Goal: Information Seeking & Learning: Learn about a topic

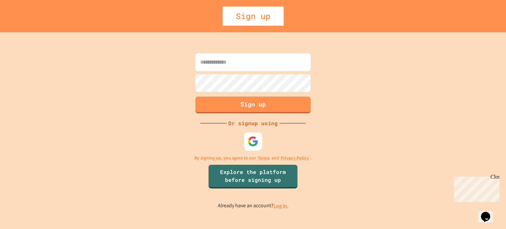
click at [244, 147] on div at bounding box center [253, 141] width 18 height 18
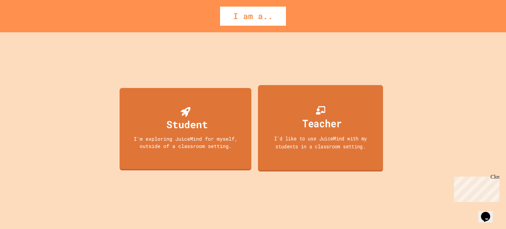
click at [303, 135] on div "I'd like to use JuiceMind with my students in a classroom setting." at bounding box center [320, 141] width 113 height 15
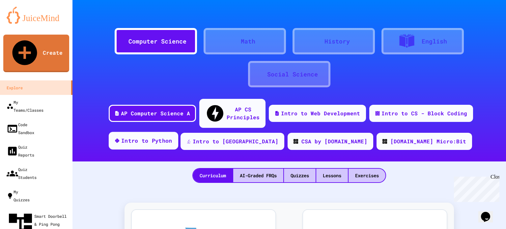
click at [172, 137] on div "Intro to Python" at bounding box center [146, 141] width 51 height 8
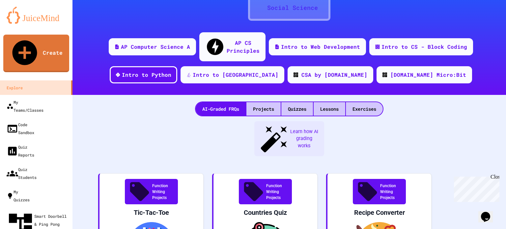
scroll to position [67, 0]
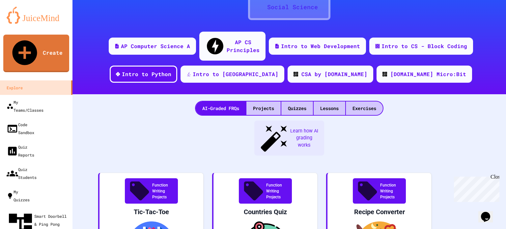
click at [327, 101] on div "Lessons" at bounding box center [329, 107] width 32 height 13
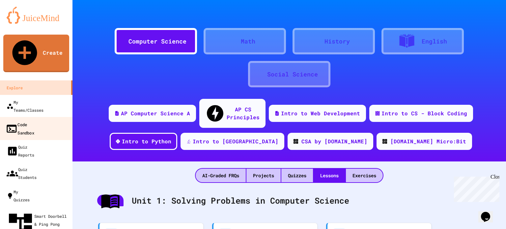
click at [47, 117] on link "Code Sandbox" at bounding box center [36, 128] width 75 height 23
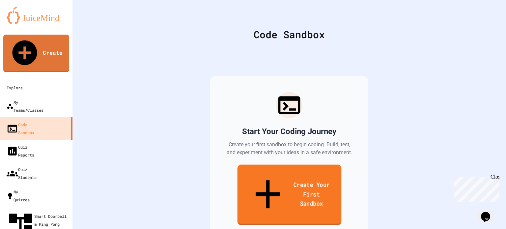
click at [264, 178] on link "Create Your First Sandbox" at bounding box center [289, 195] width 104 height 61
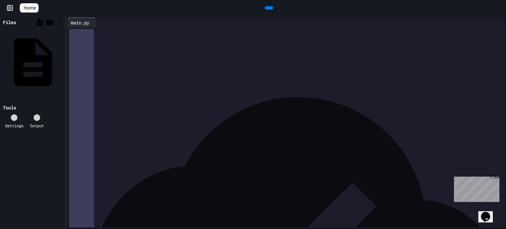
click at [159, 37] on div at bounding box center [290, 31] width 427 height 9
click at [271, 10] on icon at bounding box center [273, 12] width 4 height 5
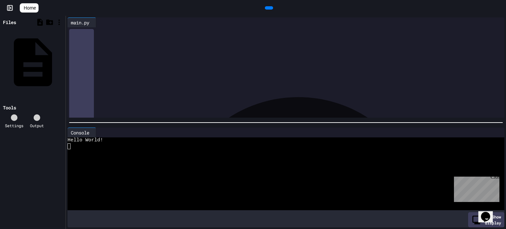
click at [32, 8] on span "Home" at bounding box center [30, 8] width 12 height 7
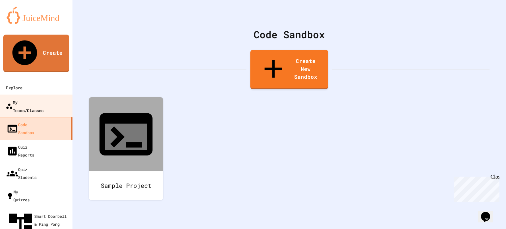
click at [43, 98] on div "My Teams/Classes" at bounding box center [25, 106] width 38 height 16
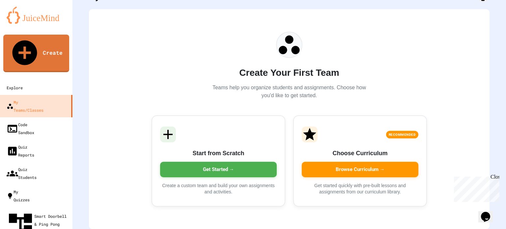
scroll to position [43, 0]
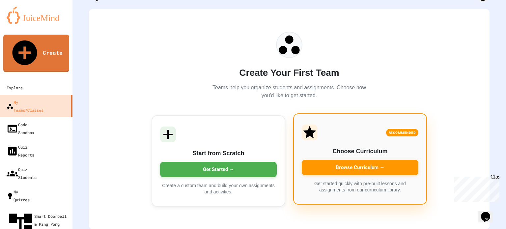
click at [321, 161] on div "Browse Curriculum →" at bounding box center [360, 167] width 117 height 15
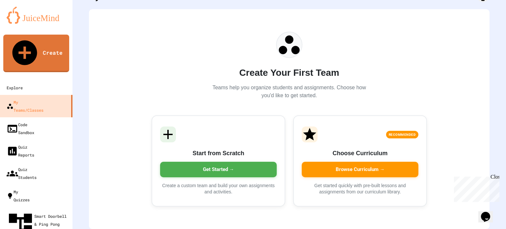
scroll to position [1, 0]
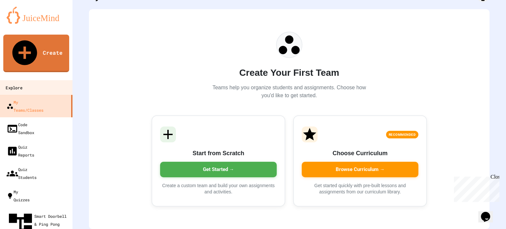
click at [45, 80] on link "Explore" at bounding box center [36, 87] width 75 height 15
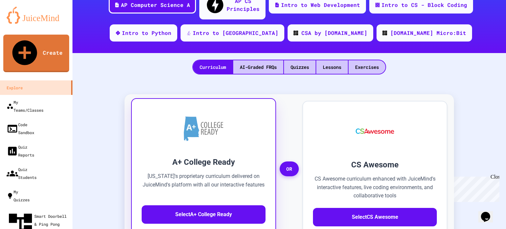
scroll to position [52, 0]
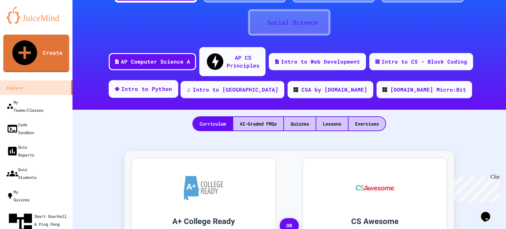
click at [178, 80] on div "Intro to Python" at bounding box center [143, 89] width 69 height 18
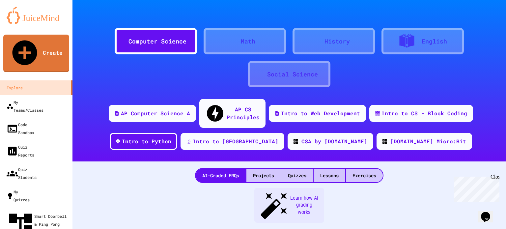
click at [336, 161] on div "AI-Graded FRQs Projects Quizzes Lessons Exercises" at bounding box center [288, 171] width 433 height 21
click at [329, 169] on div "Lessons" at bounding box center [329, 175] width 32 height 13
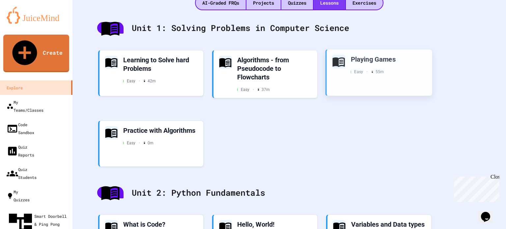
scroll to position [173, 0]
